Goal: Browse casually

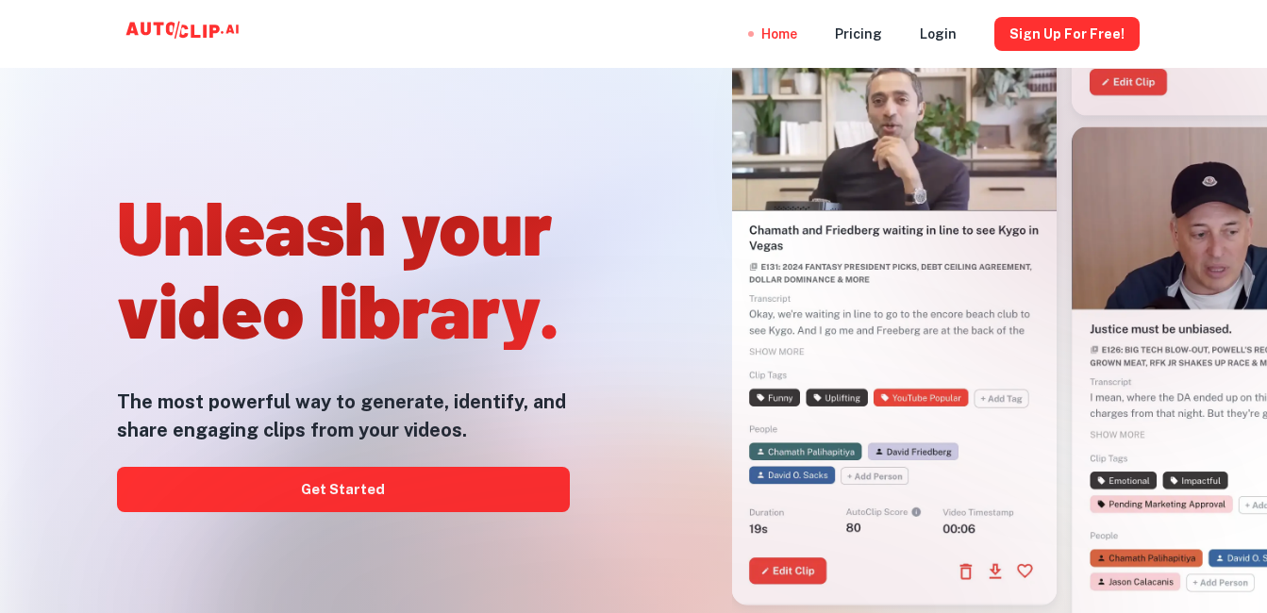
click at [306, 470] on div at bounding box center [632, 612] width 1013 height 377
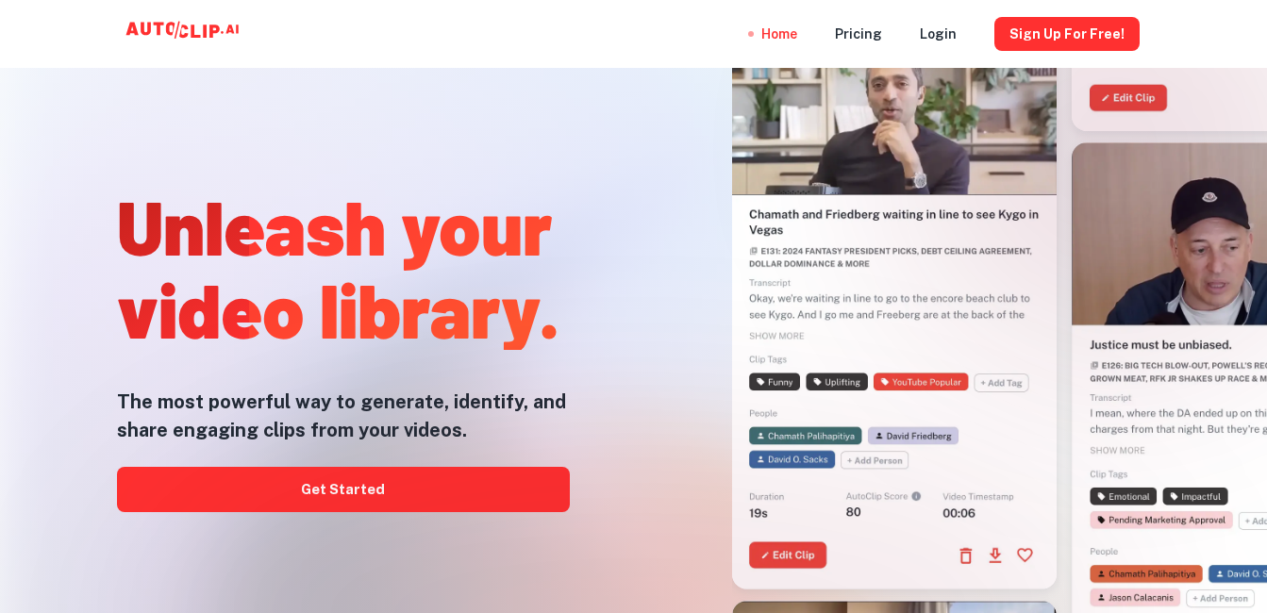
click at [307, 484] on div at bounding box center [632, 612] width 1013 height 377
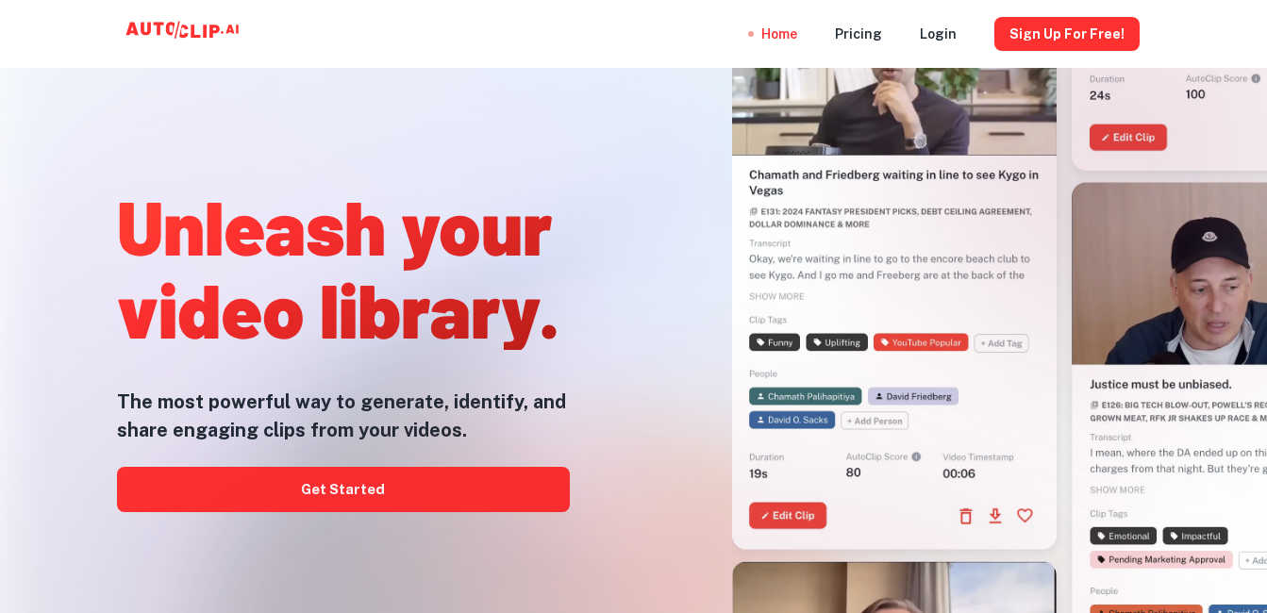
click at [307, 484] on div at bounding box center [632, 612] width 1013 height 377
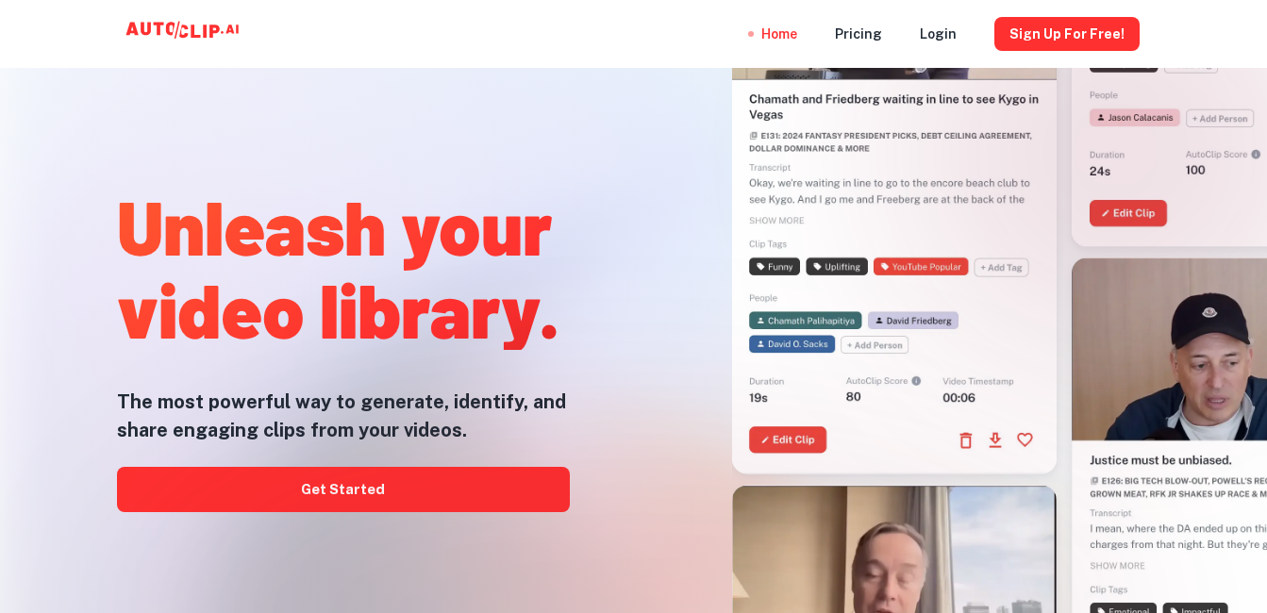
click at [307, 484] on div at bounding box center [632, 612] width 1013 height 377
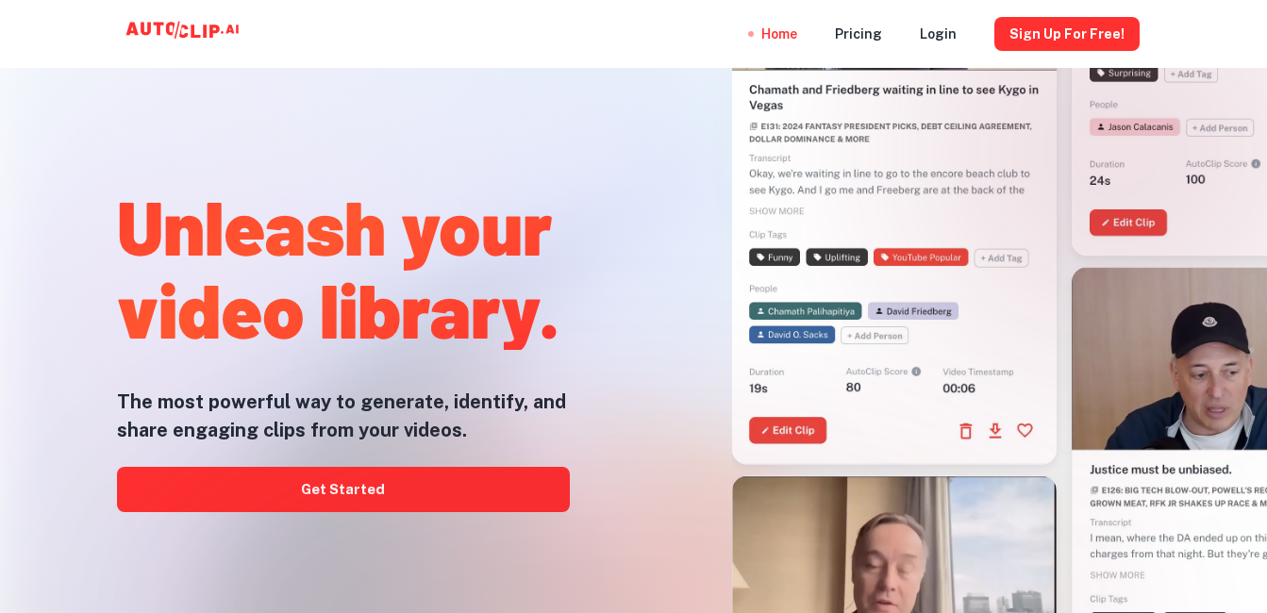
click at [261, 490] on div at bounding box center [632, 612] width 1013 height 377
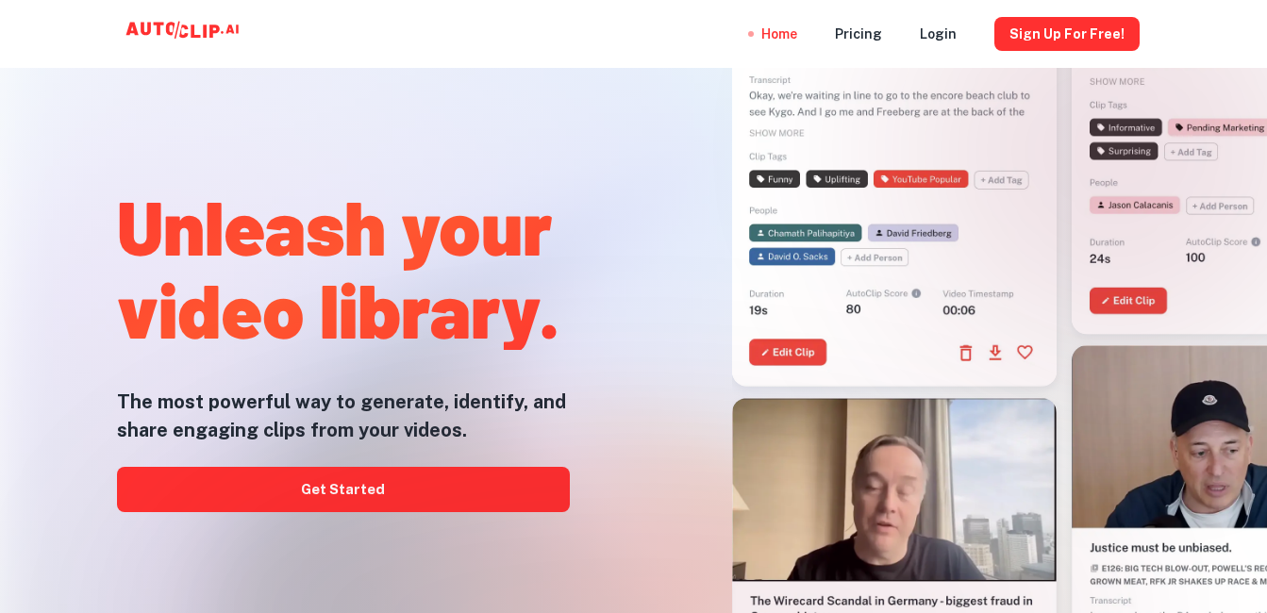
click at [514, 491] on div at bounding box center [632, 612] width 1013 height 377
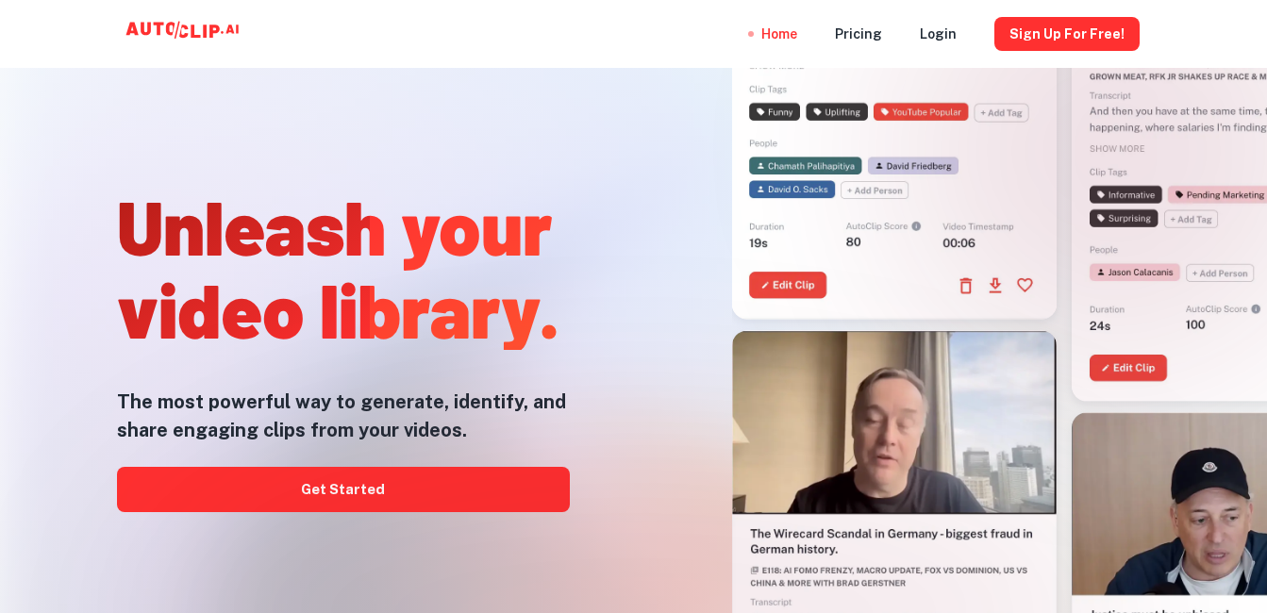
click at [514, 491] on div at bounding box center [632, 612] width 1013 height 377
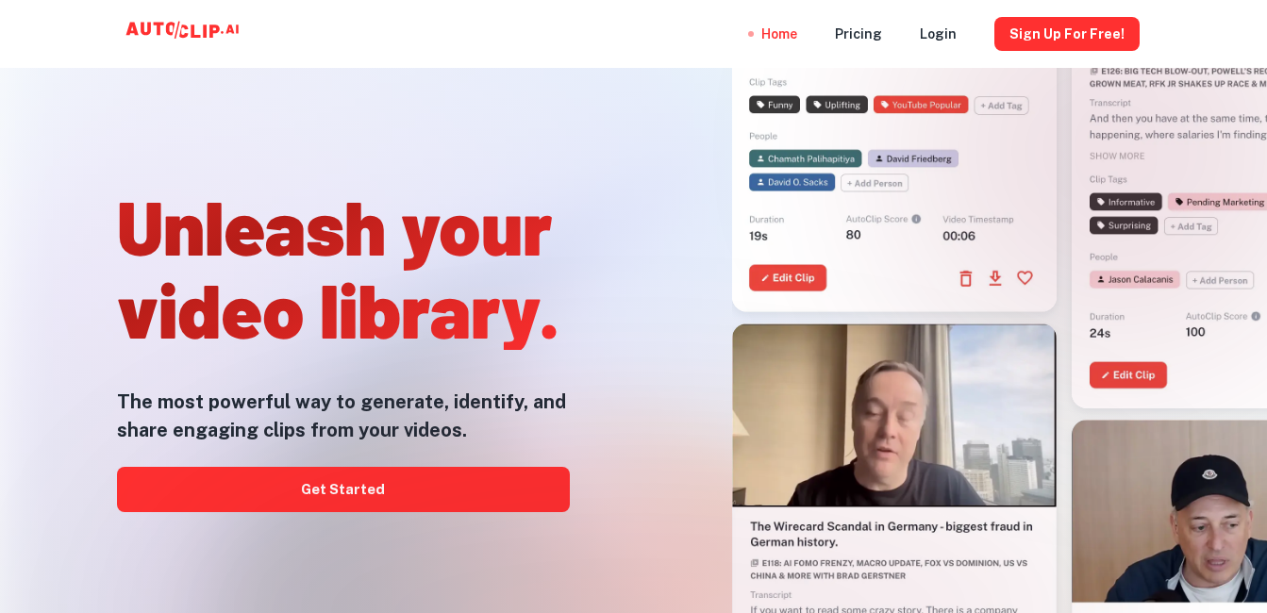
click at [514, 491] on div at bounding box center [632, 612] width 1013 height 377
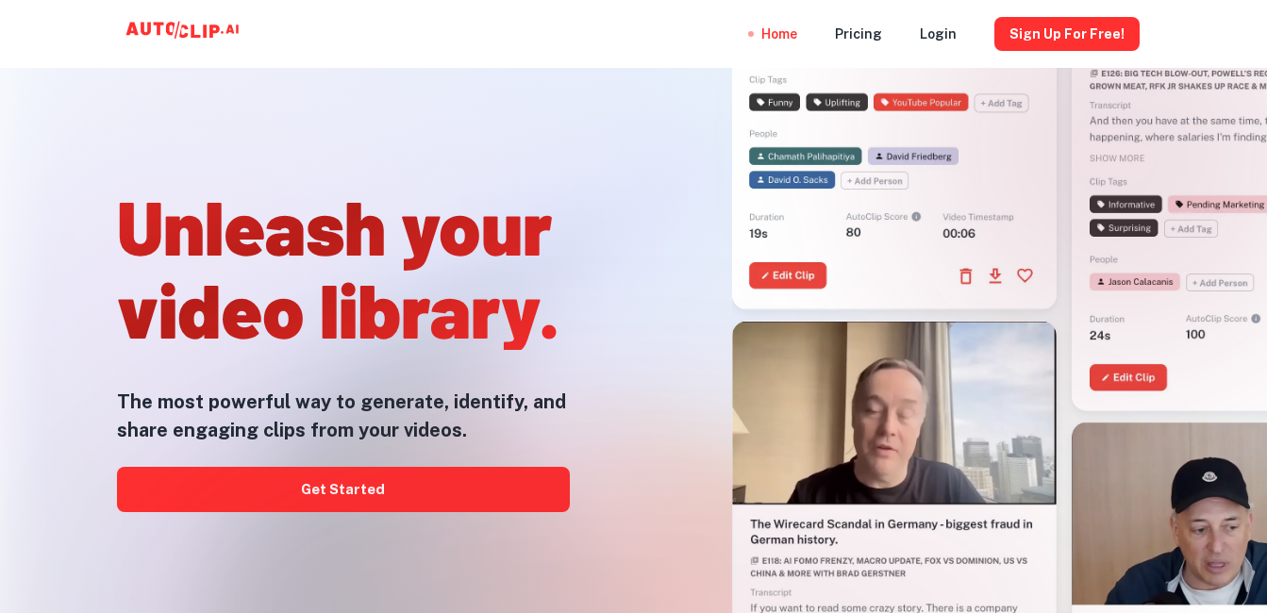
click at [514, 491] on div at bounding box center [632, 612] width 1013 height 377
